Goal: Use online tool/utility: Use online tool/utility

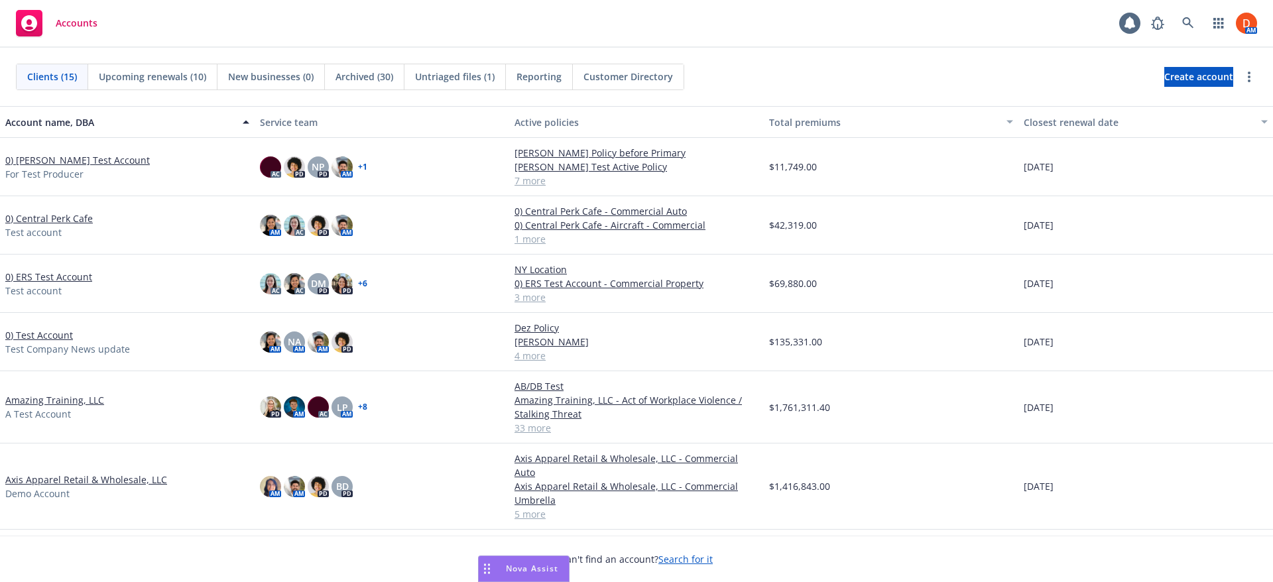
click at [540, 562] on div "Nova Assist" at bounding box center [524, 568] width 90 height 25
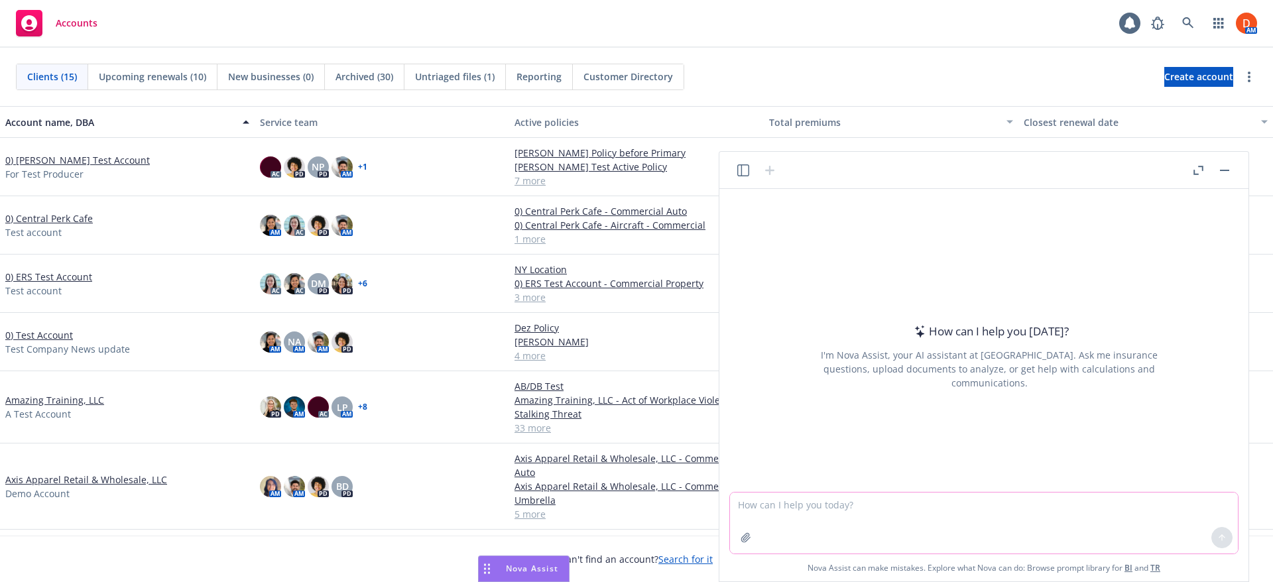
click at [779, 514] on textarea at bounding box center [984, 523] width 508 height 61
type textarea "generate a comic book style image of a super nova - make it look three dimensio…"
click at [1225, 534] on icon at bounding box center [1221, 537] width 9 height 9
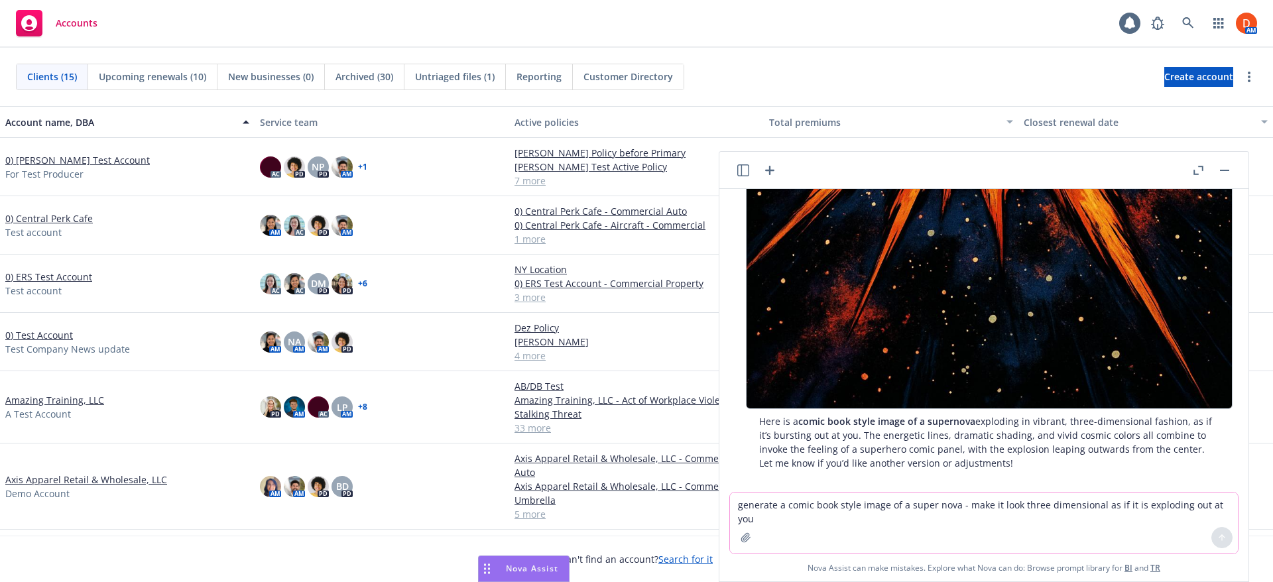
scroll to position [591, 0]
click at [927, 515] on textarea "generate a comic book style image of a super nova - make it look three dimensio…" at bounding box center [984, 523] width 508 height 61
type textarea "this is amazing, can you take this image and make it flatter to look more like …"
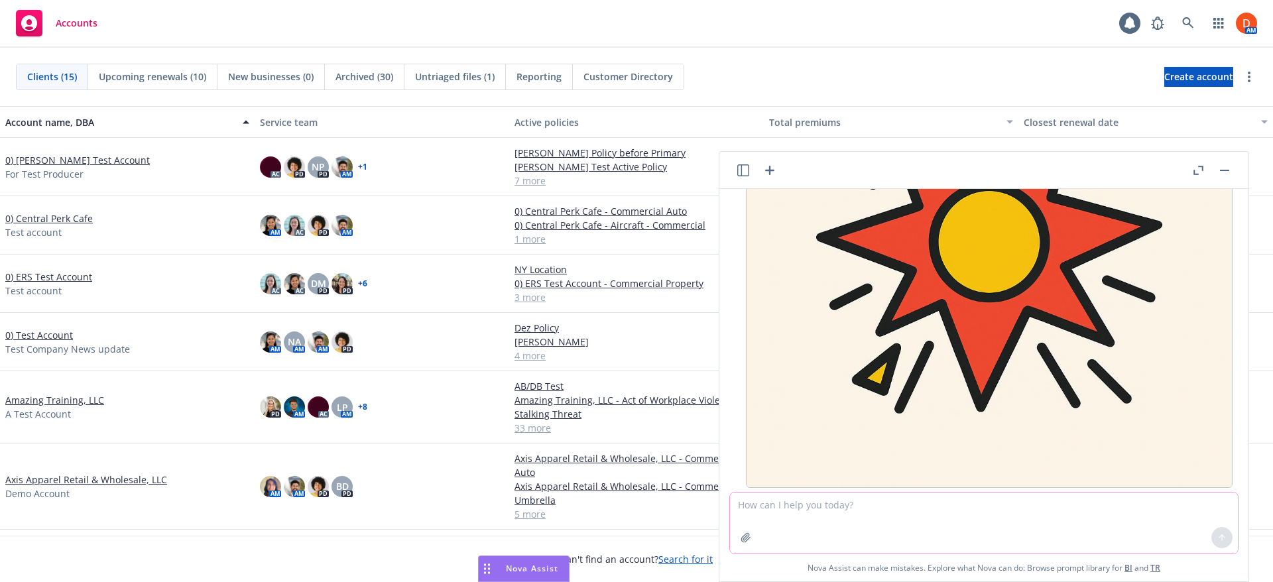
scroll to position [1193, 0]
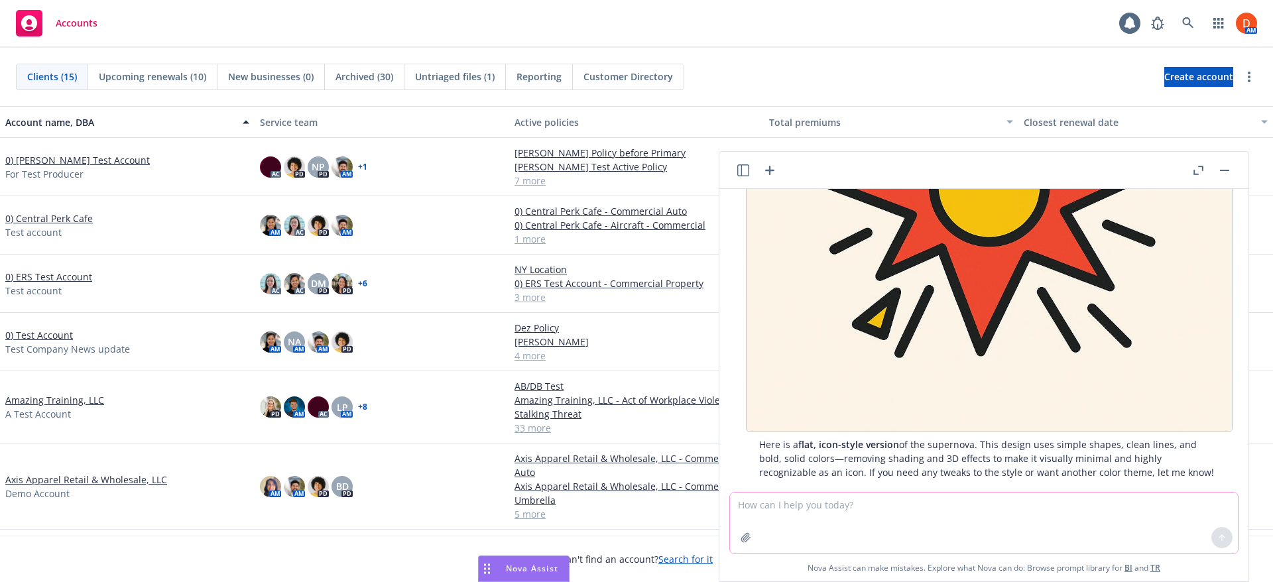
click at [935, 522] on textarea at bounding box center [984, 523] width 508 height 61
type textarea "can you keep the same feel as the original image while flattening it?"
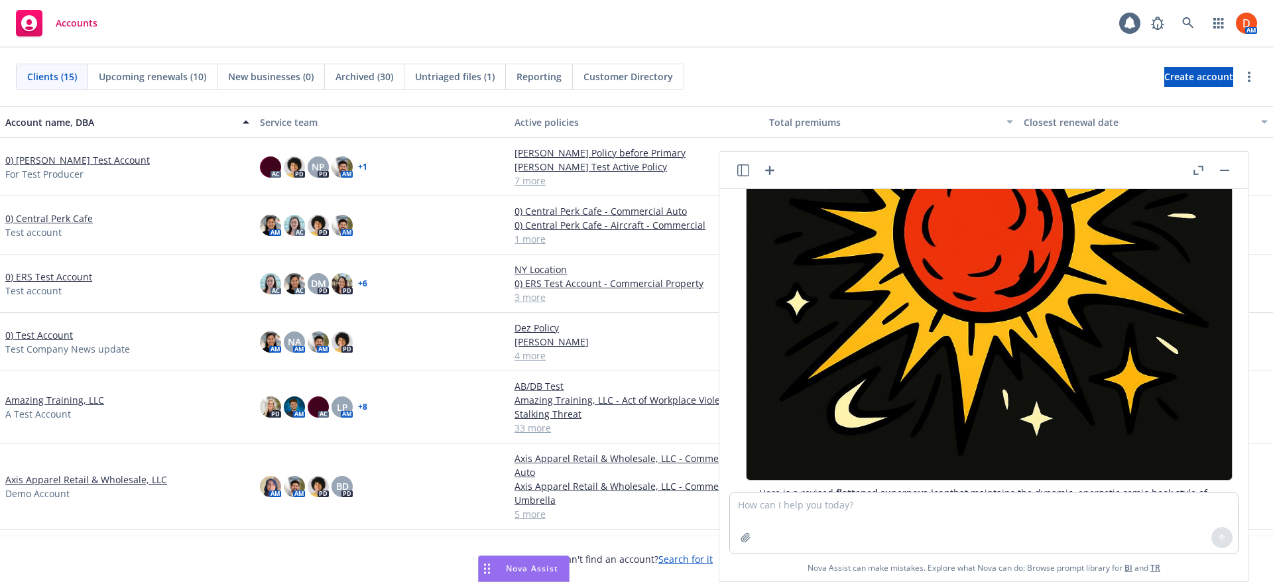
scroll to position [1823, 0]
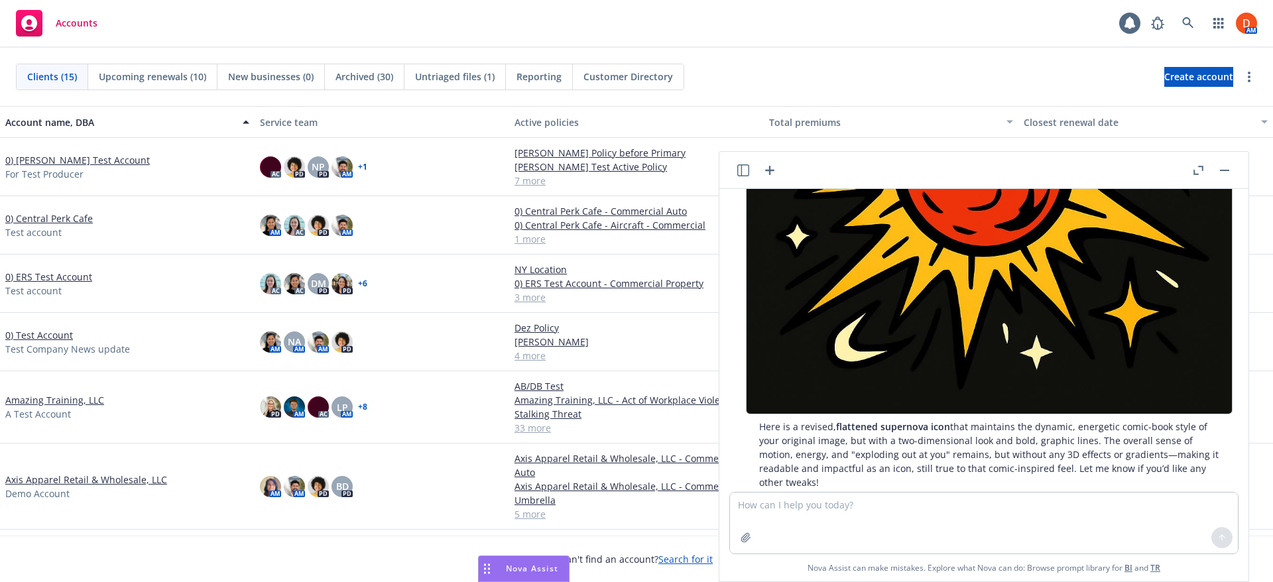
click at [1226, 168] on button "button" at bounding box center [1225, 170] width 16 height 16
